Goal: Communication & Community: Share content

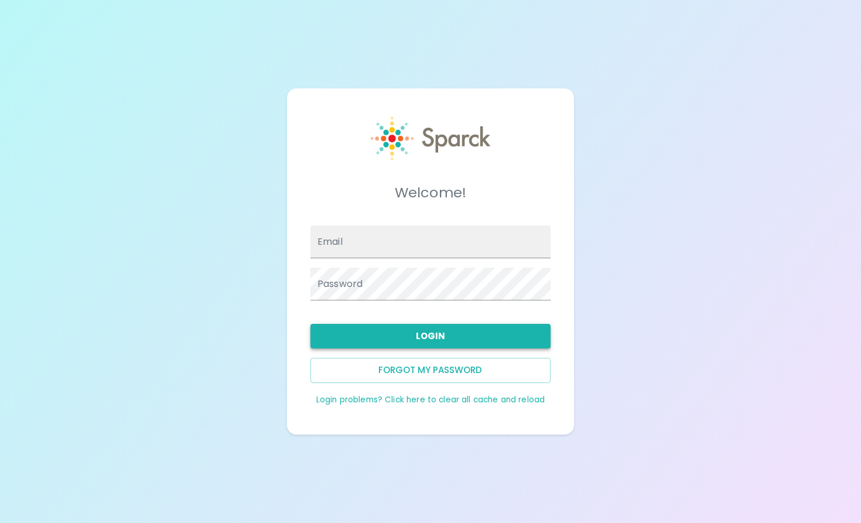
type input "[EMAIL_ADDRESS][DOMAIN_NAME]"
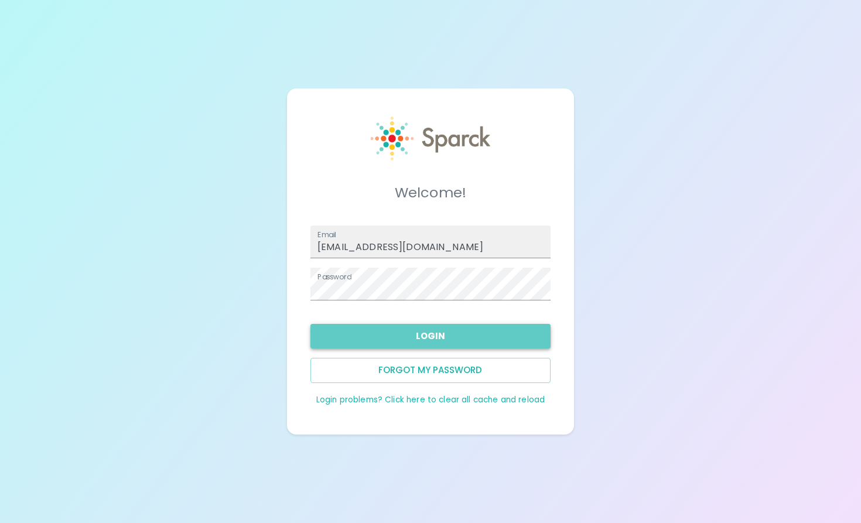
click at [413, 340] on button "Login" at bounding box center [430, 336] width 240 height 25
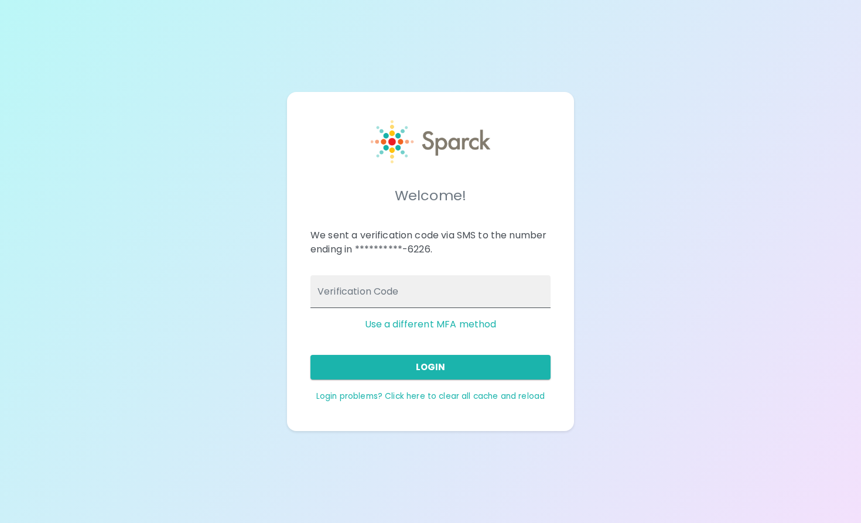
click at [396, 291] on input "Verification Code" at bounding box center [430, 291] width 240 height 33
type input "995810"
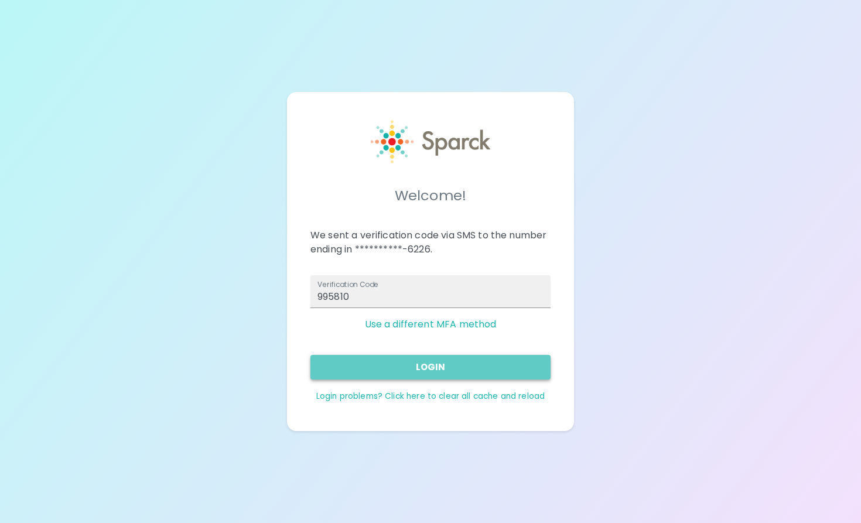
click at [410, 372] on button "Login" at bounding box center [430, 367] width 240 height 25
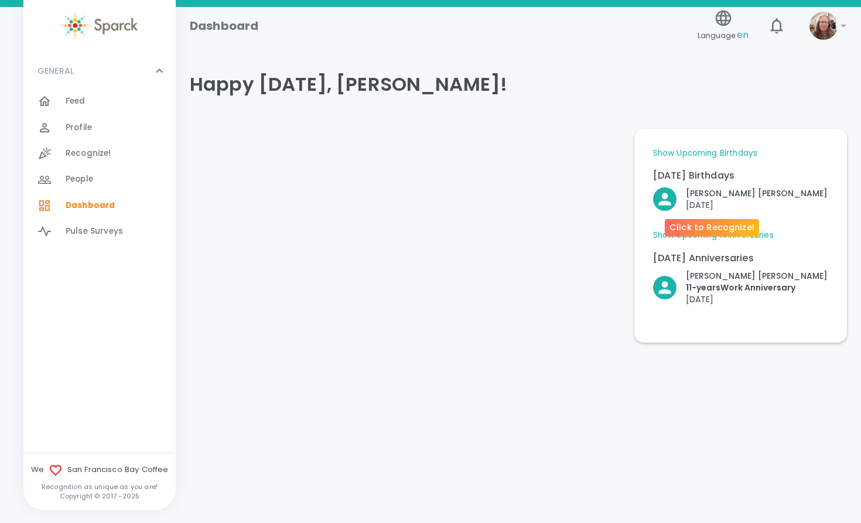
click at [718, 205] on p "[DATE]" at bounding box center [757, 205] width 142 height 12
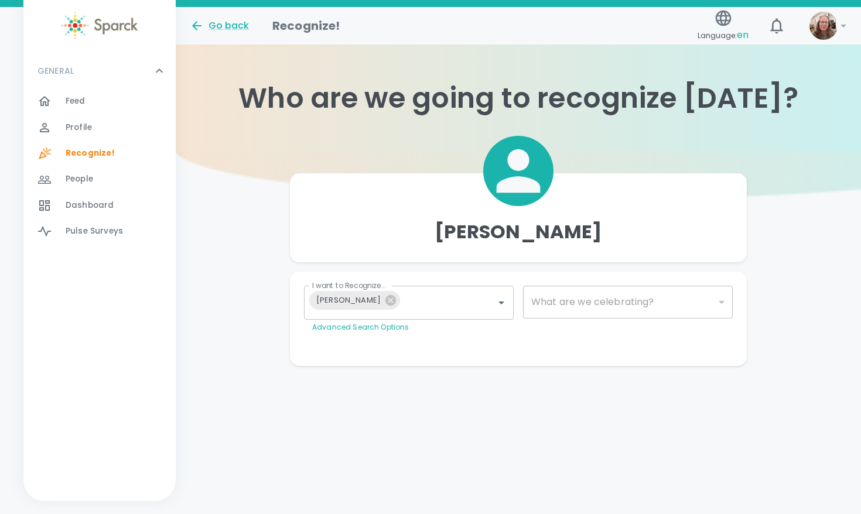
type input "2072"
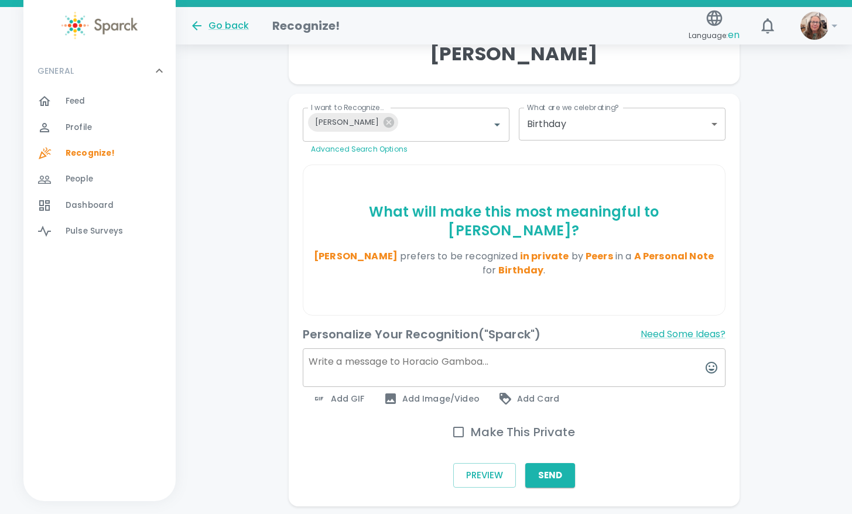
scroll to position [217, 0]
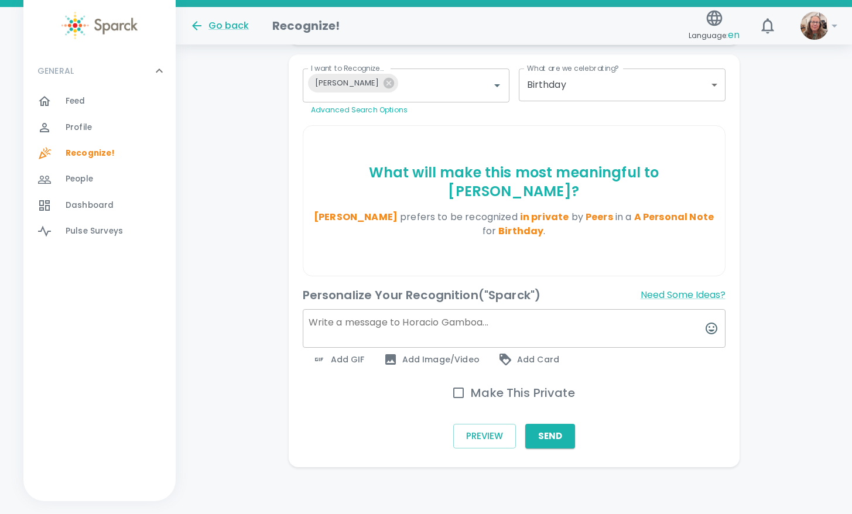
click at [355, 321] on textarea at bounding box center [514, 328] width 423 height 39
click at [715, 327] on icon "button" at bounding box center [711, 328] width 14 height 14
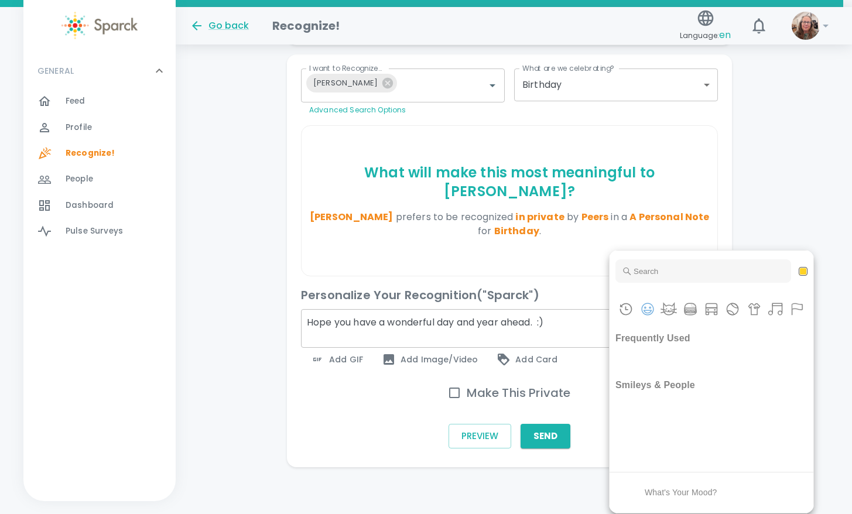
scroll to position [208, 0]
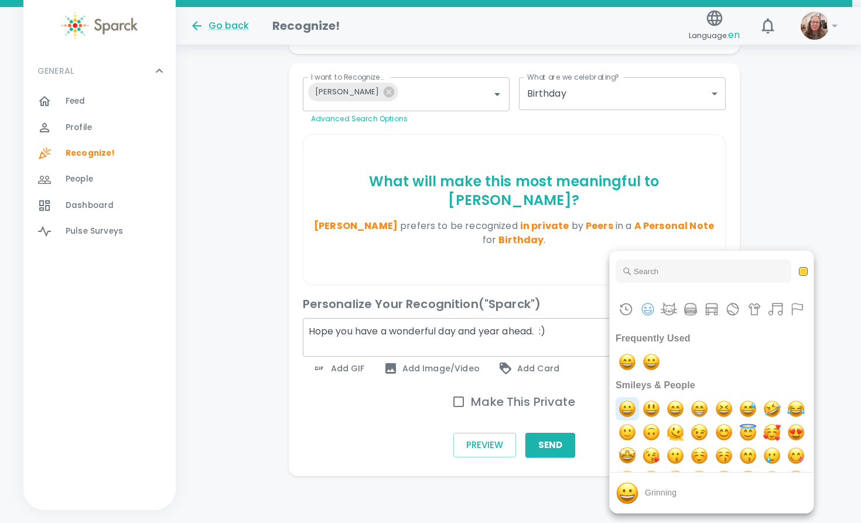
click at [627, 412] on img "grinning" at bounding box center [626, 408] width 23 height 23
click at [557, 335] on div at bounding box center [430, 261] width 861 height 523
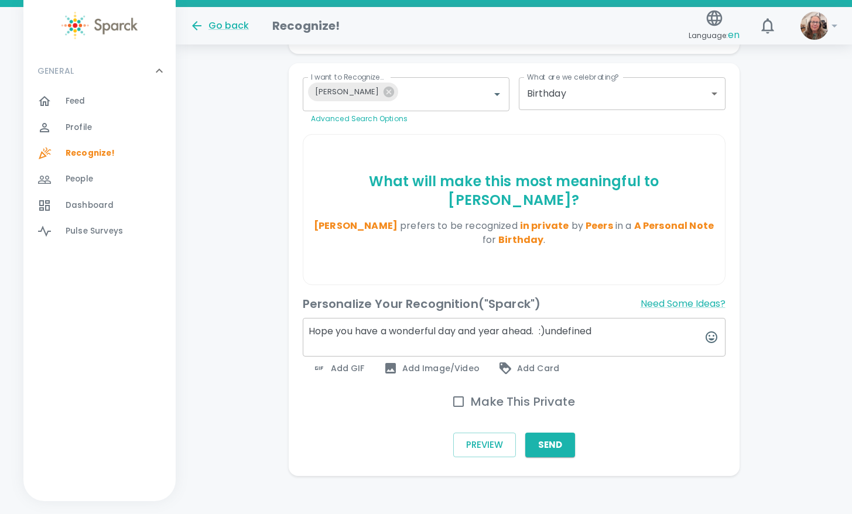
drag, startPoint x: 608, startPoint y: 329, endPoint x: 552, endPoint y: 330, distance: 56.8
click at [552, 330] on textarea "Hope you have a wonderful day and year ahead. :)undefined" at bounding box center [514, 337] width 423 height 39
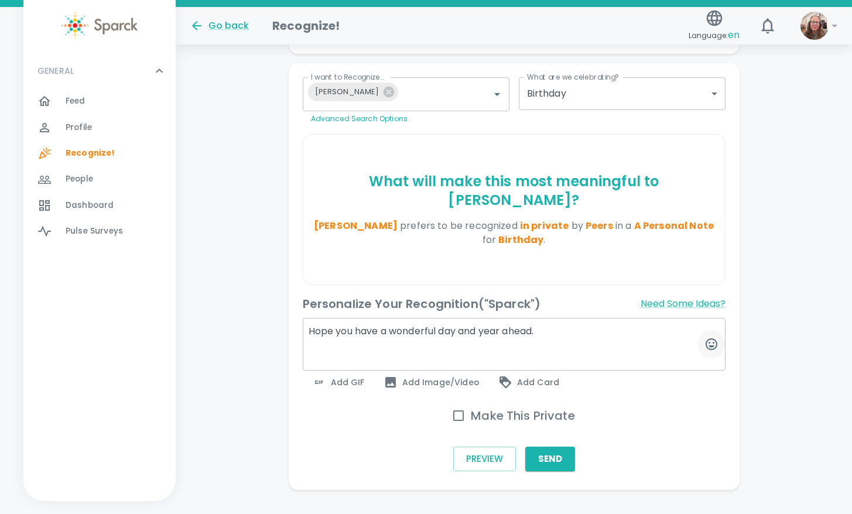
click at [717, 343] on icon "button" at bounding box center [712, 344] width 12 height 12
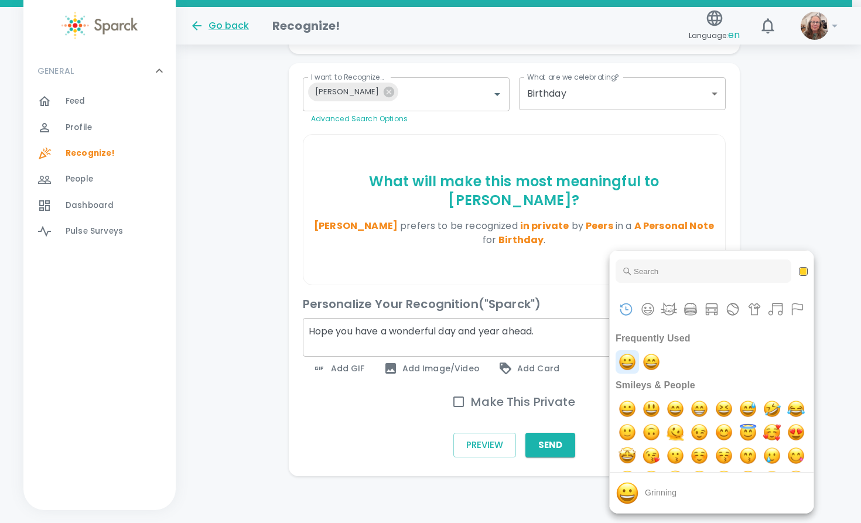
click at [627, 363] on img "grinning" at bounding box center [626, 361] width 23 height 23
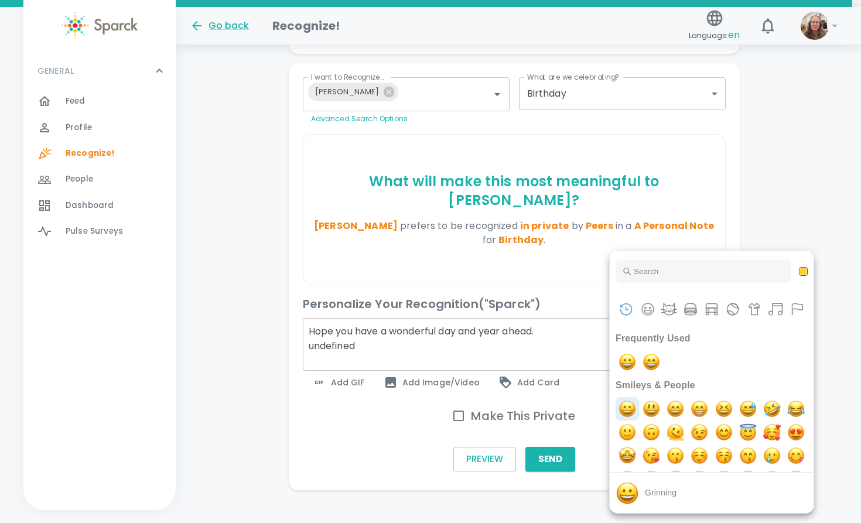
click at [624, 410] on img "grinning" at bounding box center [626, 408] width 23 height 23
click at [627, 496] on img at bounding box center [626, 492] width 23 height 23
click at [167, 361] on div at bounding box center [430, 261] width 861 height 523
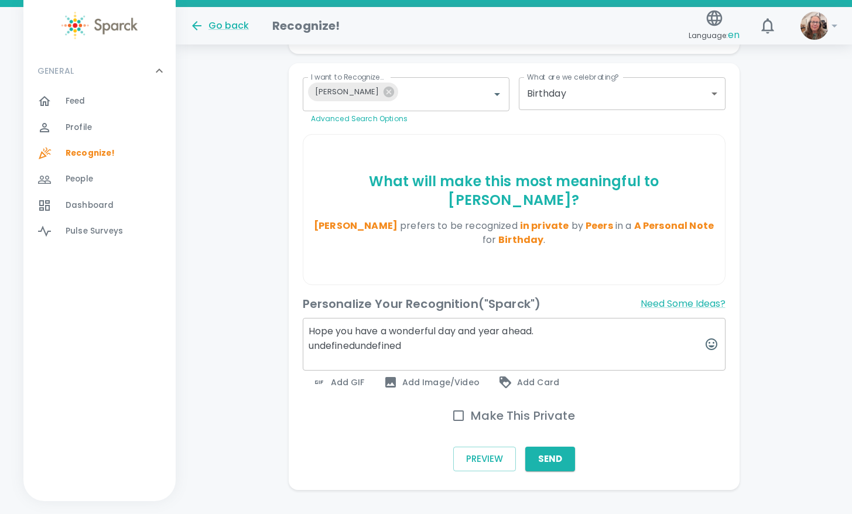
drag, startPoint x: 426, startPoint y: 351, endPoint x: 299, endPoint y: 351, distance: 126.5
click at [299, 351] on div "Personalize Your Recognition ("Sparck") Need Some Ideas? Hope you have a wonder…" at bounding box center [509, 339] width 432 height 109
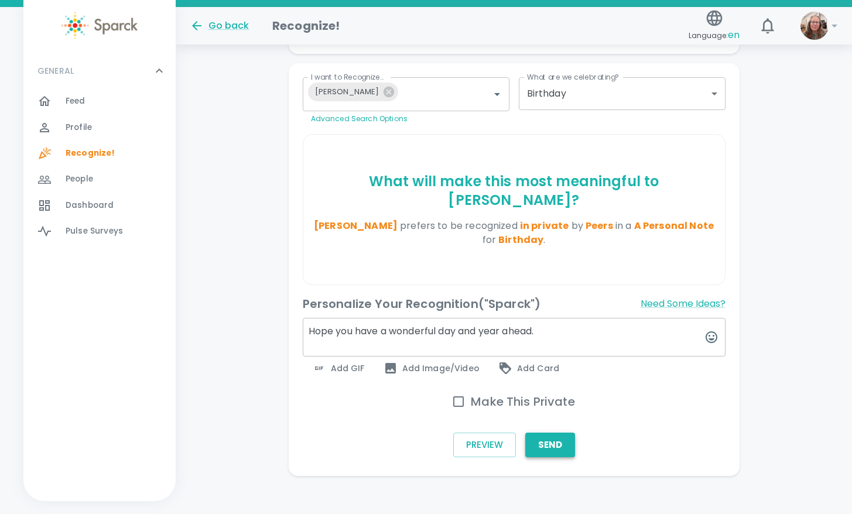
type textarea "Hope you have a wonderful day and year ahead."
click at [552, 457] on button "Send" at bounding box center [550, 445] width 50 height 25
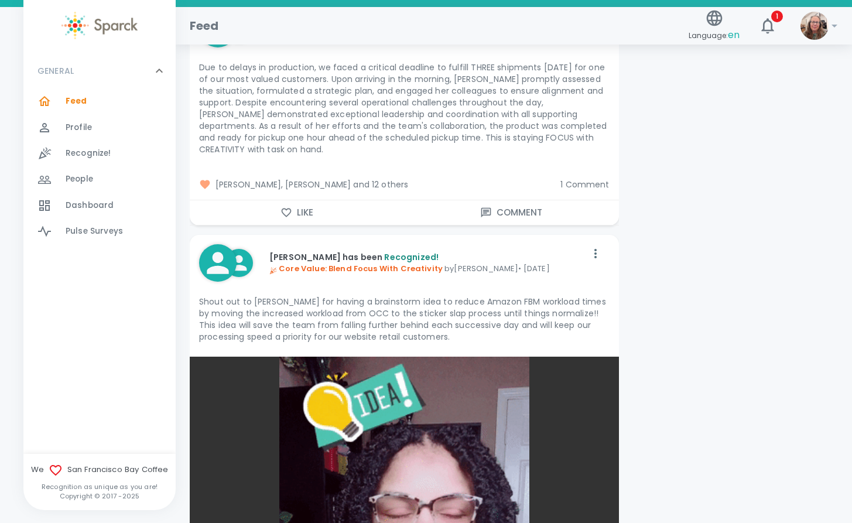
scroll to position [6031, 0]
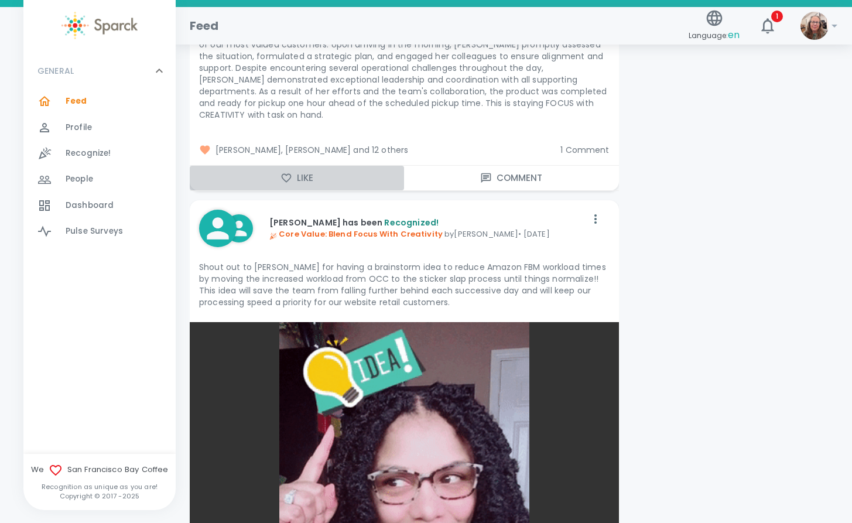
click at [279, 166] on button "Like" at bounding box center [297, 178] width 214 height 25
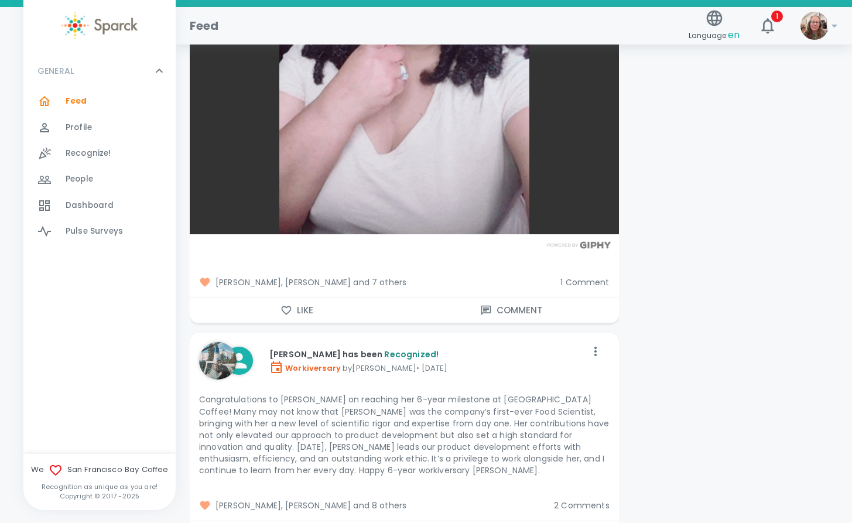
scroll to position [6617, 0]
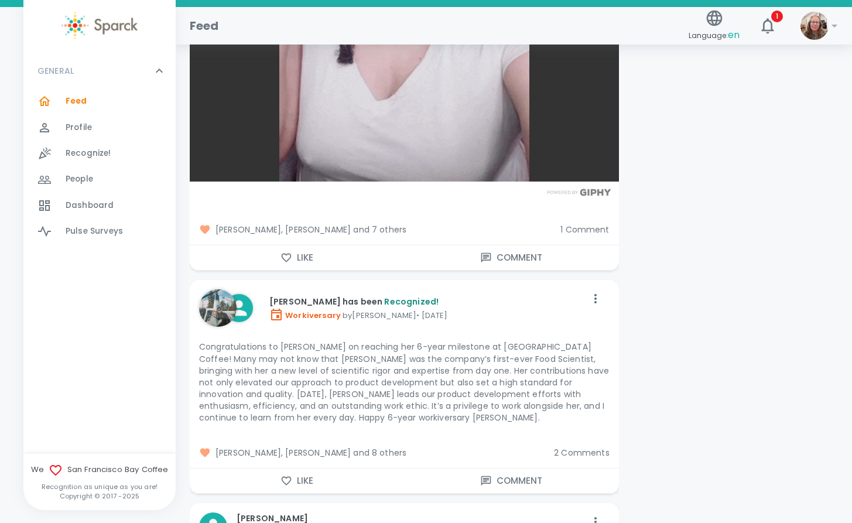
click at [263, 246] on button "Like" at bounding box center [297, 257] width 214 height 25
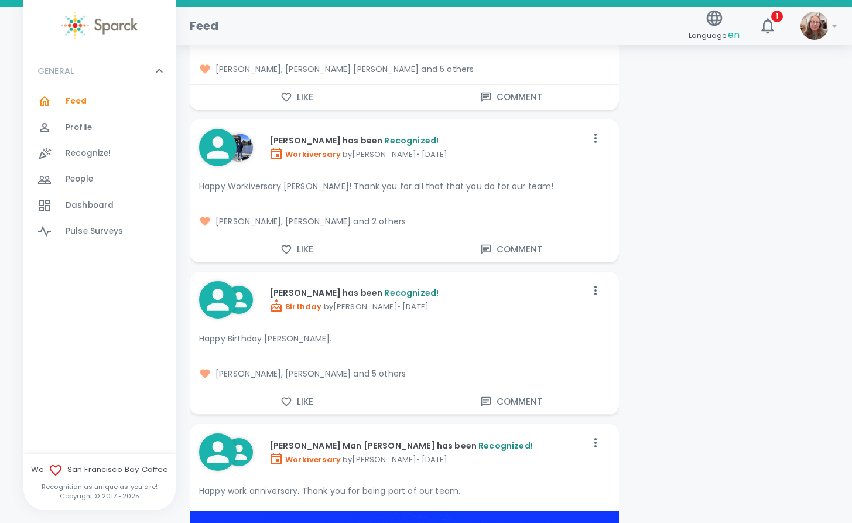
scroll to position [9194, 0]
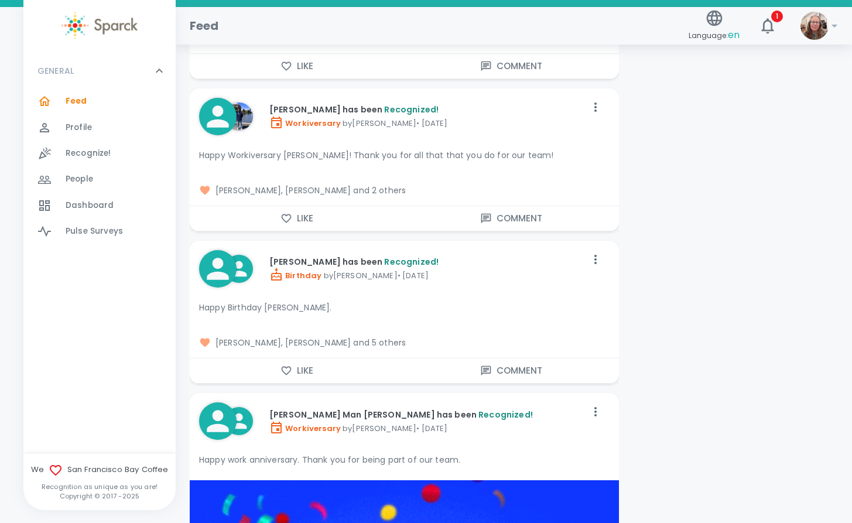
click at [290, 214] on icon "button" at bounding box center [287, 218] width 10 height 9
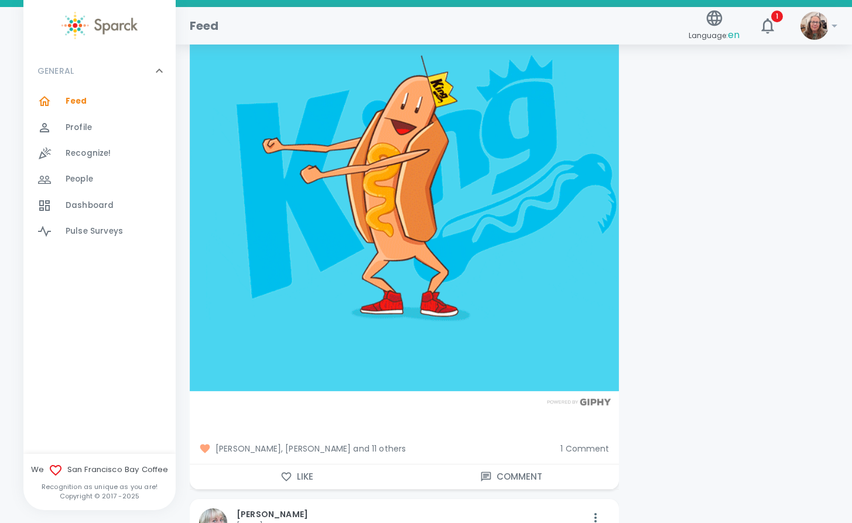
scroll to position [11477, 0]
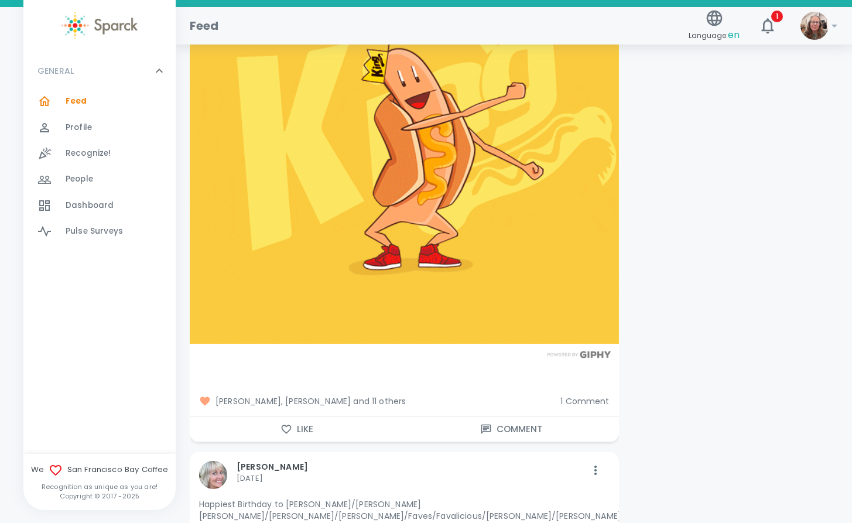
click at [296, 417] on button "Like" at bounding box center [297, 429] width 214 height 25
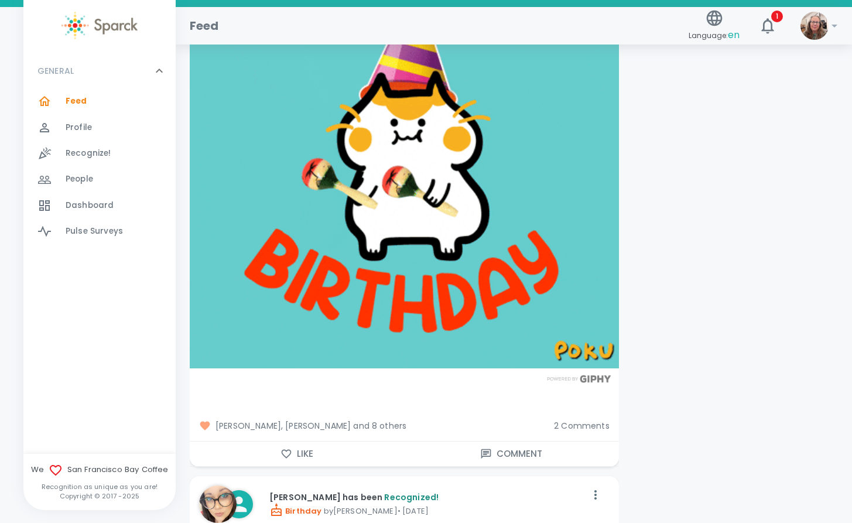
scroll to position [12122, 0]
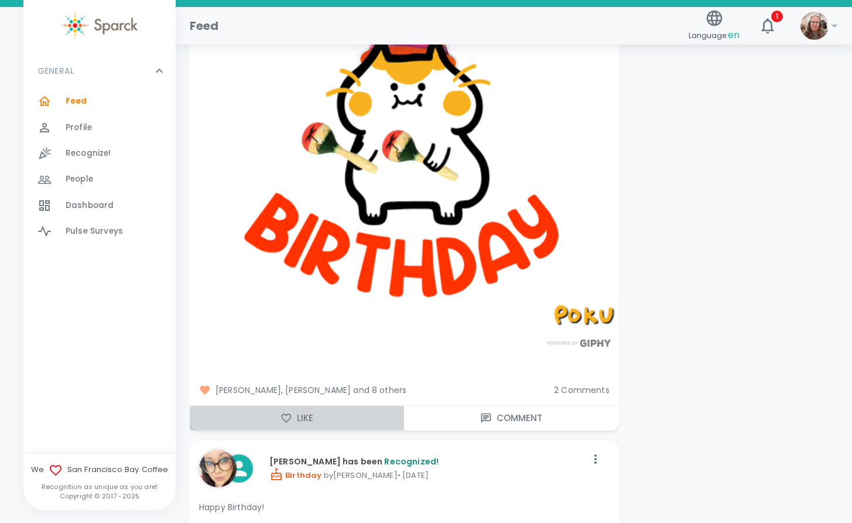
click at [302, 406] on button "Like" at bounding box center [297, 418] width 214 height 25
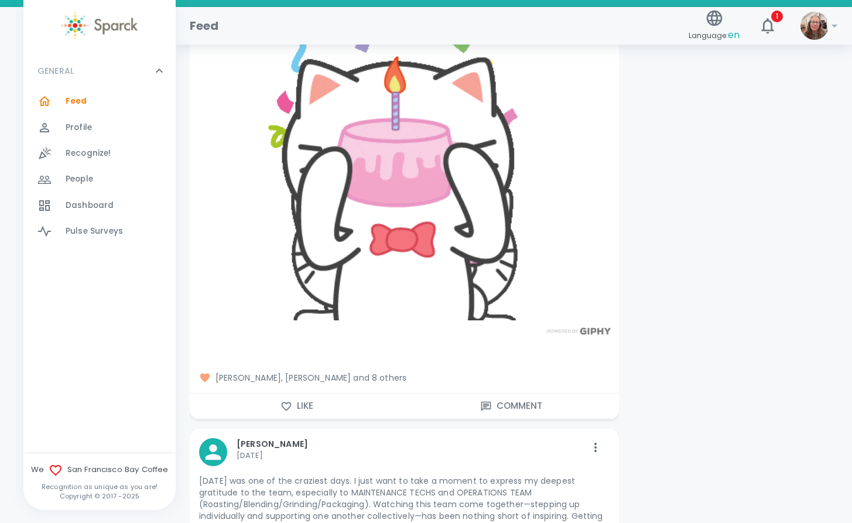
scroll to position [13878, 0]
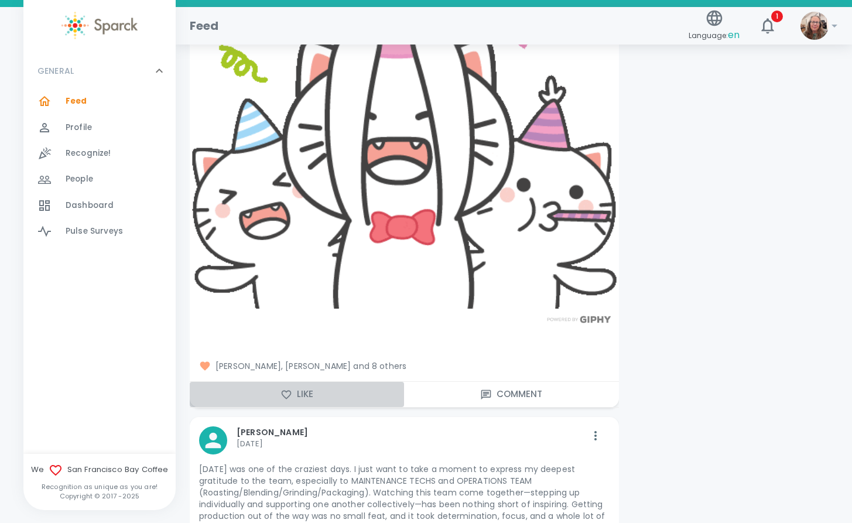
click at [303, 382] on button "Like" at bounding box center [297, 394] width 214 height 25
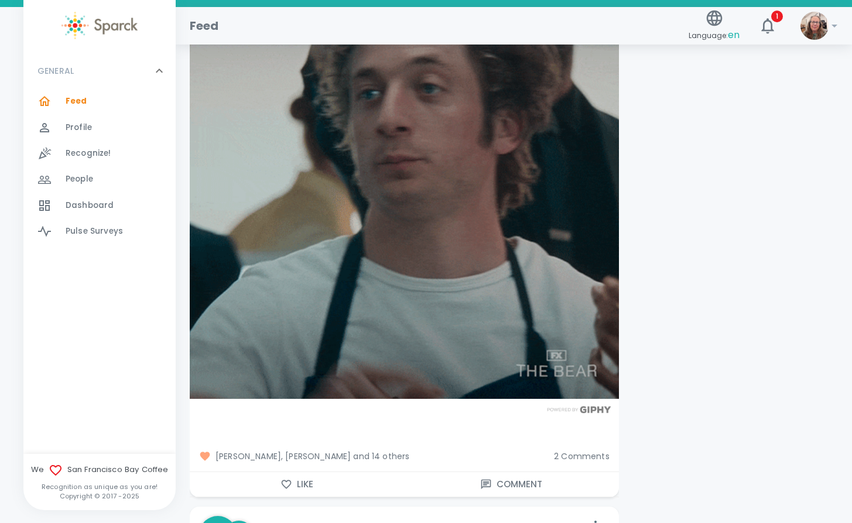
scroll to position [14522, 0]
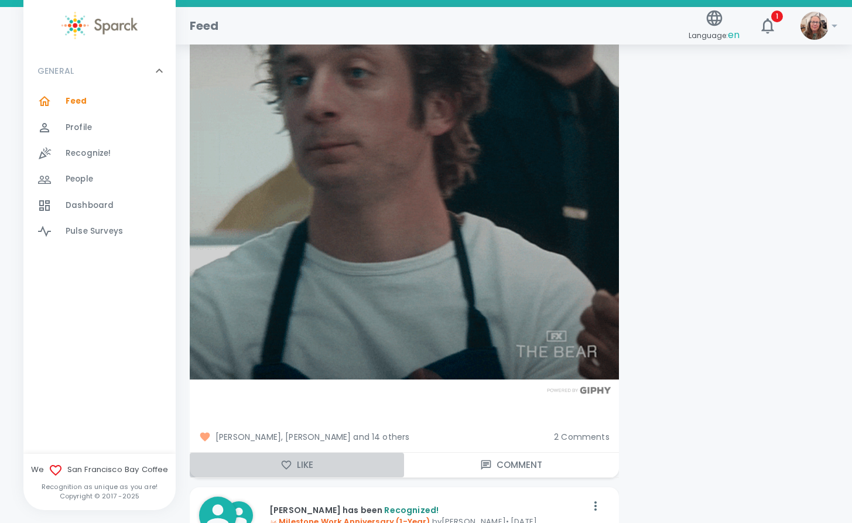
click at [300, 453] on button "Like" at bounding box center [297, 465] width 214 height 25
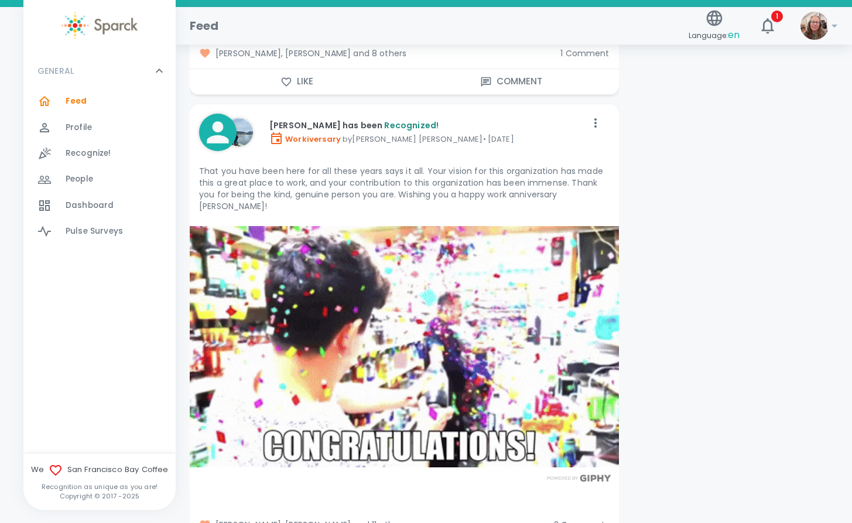
scroll to position [15108, 0]
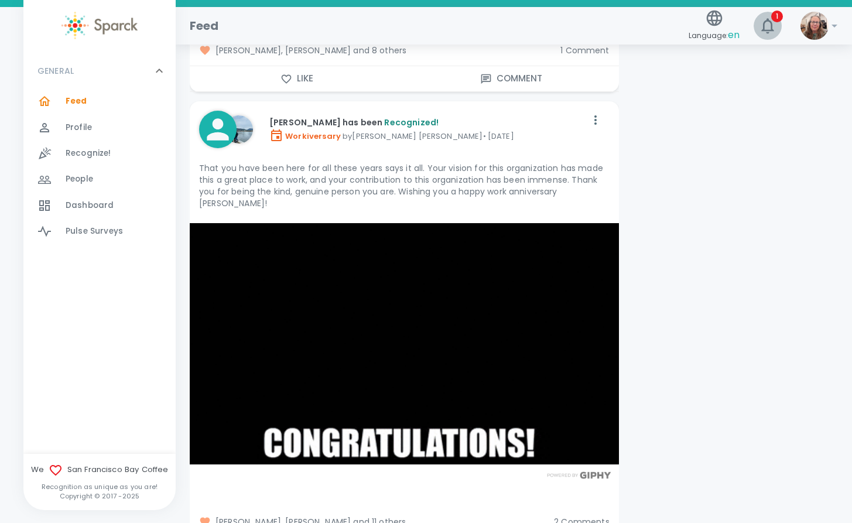
click at [764, 26] on icon "button" at bounding box center [767, 25] width 12 height 15
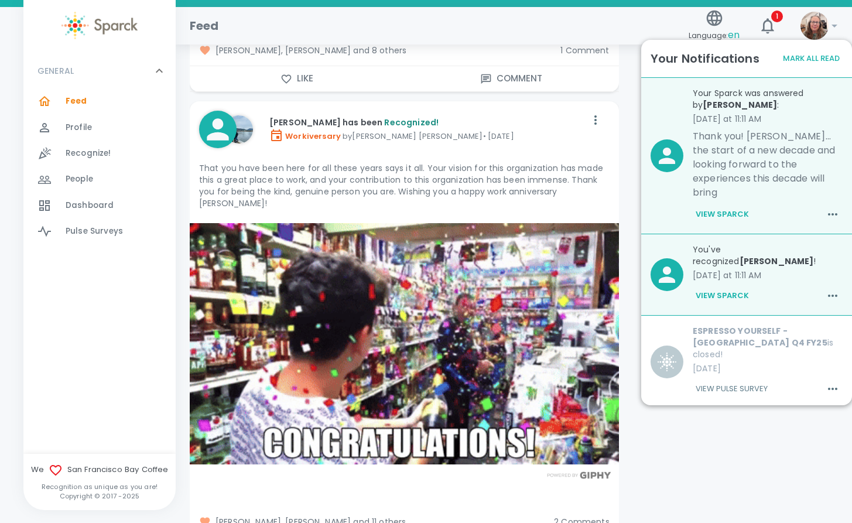
click at [732, 162] on p "Thank you! [PERSON_NAME]... the start of a new decade and looking forward to th…" at bounding box center [768, 164] width 150 height 70
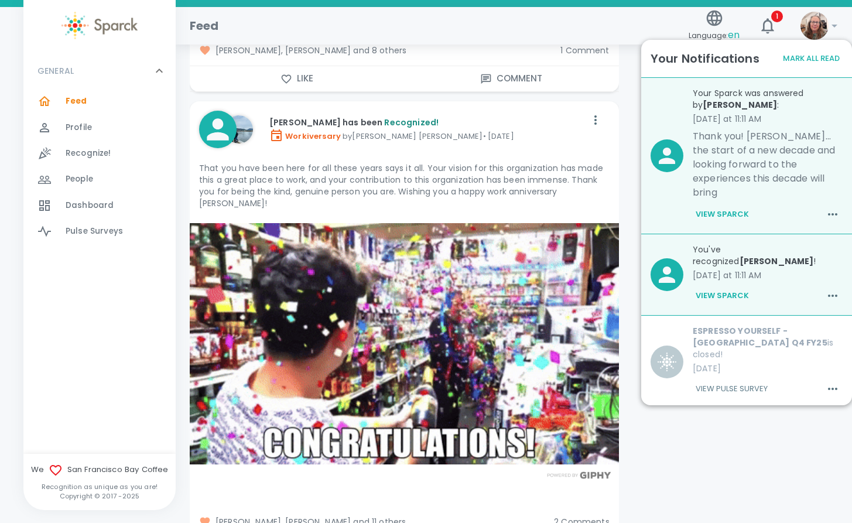
click at [732, 149] on p "Thank you! [PERSON_NAME]... the start of a new decade and looking forward to th…" at bounding box center [768, 164] width 150 height 70
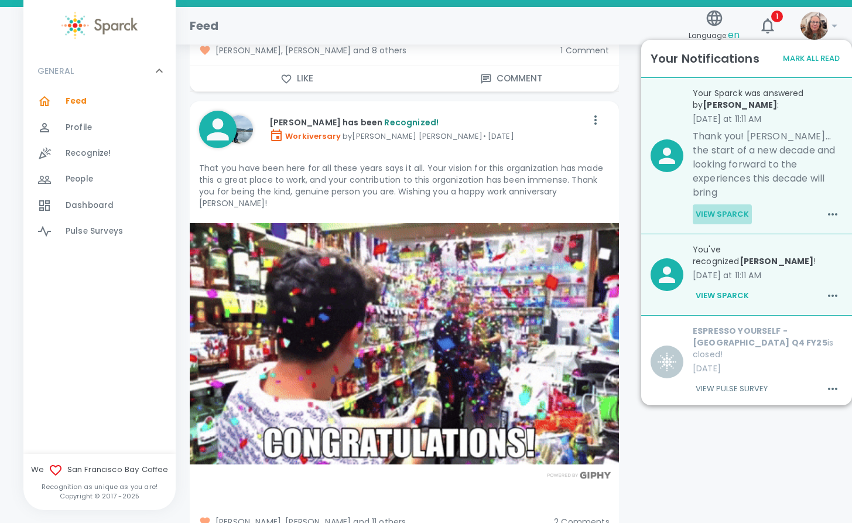
click at [724, 204] on button "View Sparck" at bounding box center [722, 214] width 59 height 20
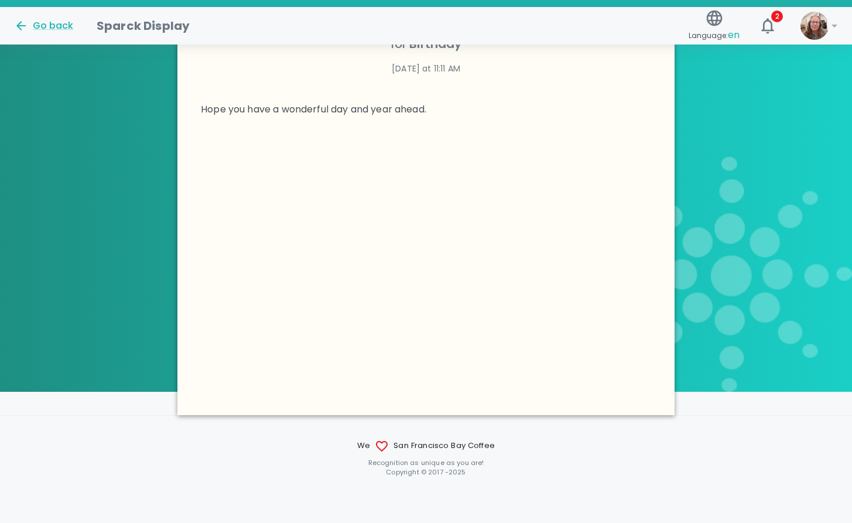
scroll to position [374, 0]
click at [774, 28] on icon "button" at bounding box center [767, 25] width 19 height 19
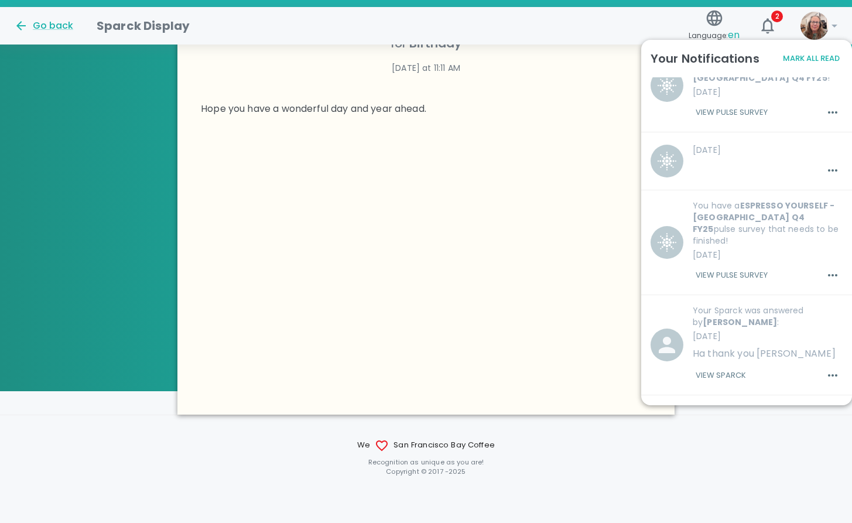
scroll to position [0, 0]
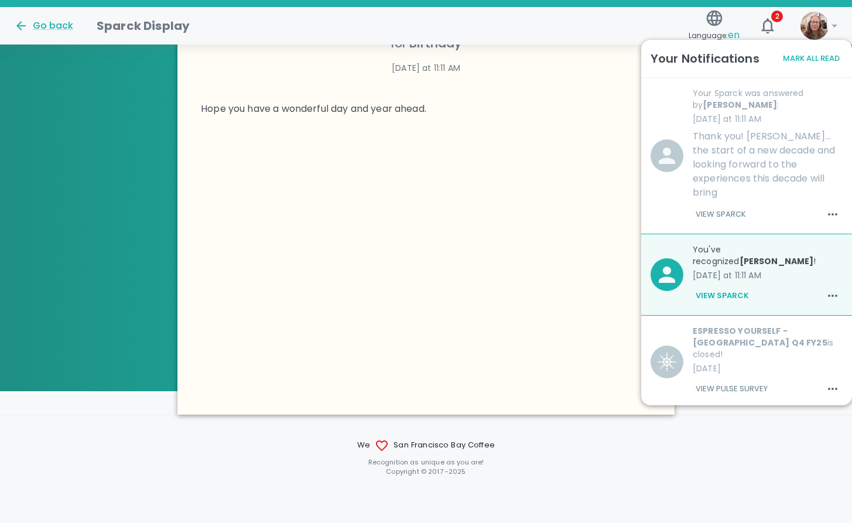
click at [310, 157] on div at bounding box center [425, 274] width 497 height 279
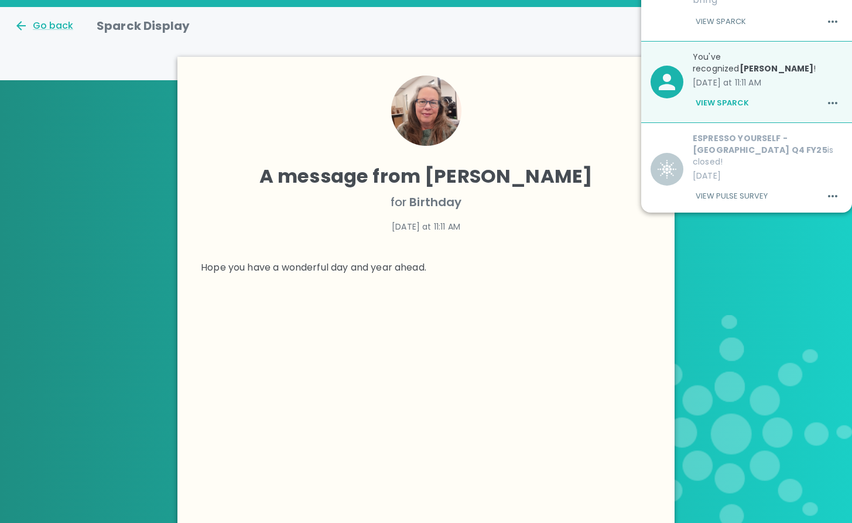
scroll to position [22, 0]
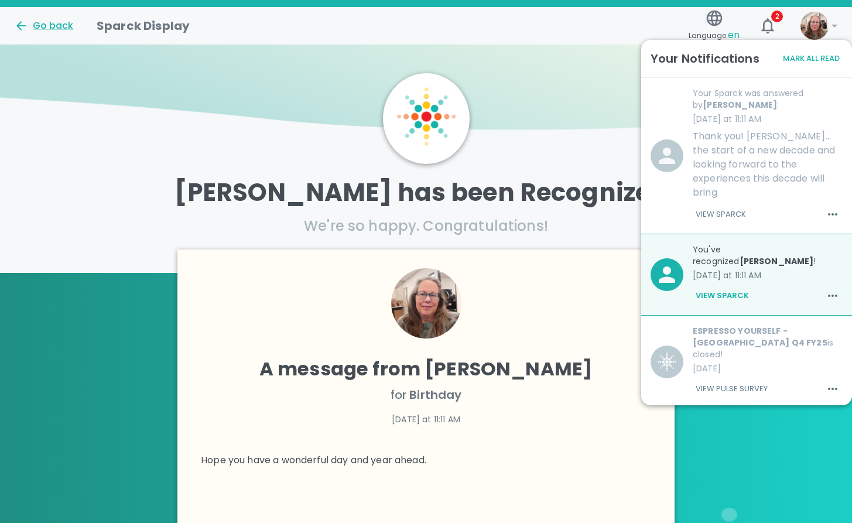
click at [104, 116] on img at bounding box center [426, 80] width 852 height 117
click at [46, 23] on div "Go back" at bounding box center [43, 26] width 59 height 14
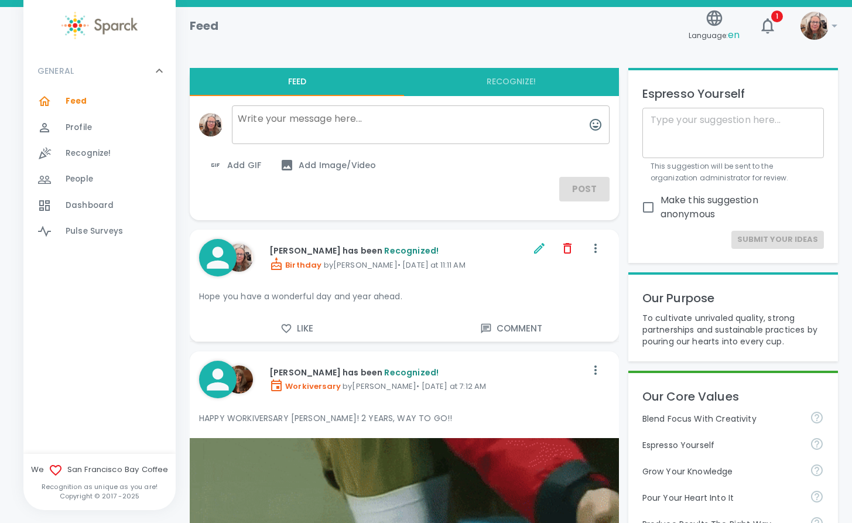
click at [813, 20] on img at bounding box center [814, 26] width 28 height 28
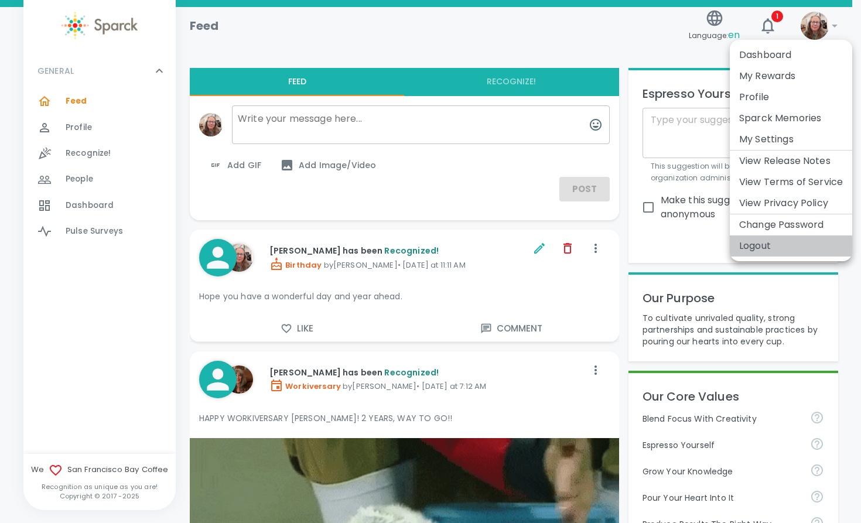
click at [746, 248] on li "Logout" at bounding box center [791, 245] width 122 height 21
